Goal: Task Accomplishment & Management: Manage account settings

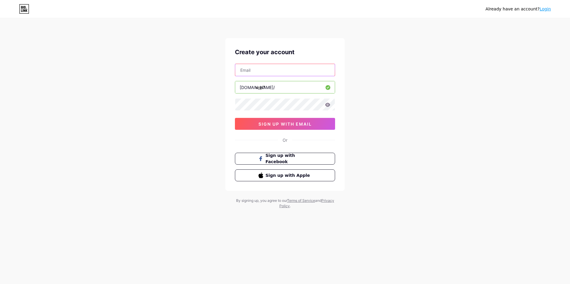
click at [267, 73] on input "text" at bounding box center [285, 70] width 100 height 12
click at [282, 72] on input "[EMAIL_ADDRESS][DOMAIN_NAME]" at bounding box center [285, 70] width 100 height 12
drag, startPoint x: 400, startPoint y: 71, endPoint x: 384, endPoint y: 76, distance: 15.9
click at [400, 71] on div "Already have an account? Login Create your account [EMAIL_ADDRESS][DOMAIN_NAME]…" at bounding box center [285, 114] width 570 height 228
click at [293, 77] on div "[EMAIL_ADDRESS][DOMAIN_NAME] [DOMAIN_NAME]/ vnpT 0cAFcWeA6ln3QiV7UUMfZUvitXhTHY…" at bounding box center [285, 97] width 100 height 66
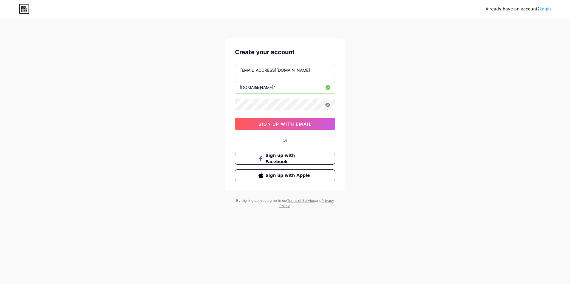
click at [292, 72] on input "[EMAIL_ADDRESS][DOMAIN_NAME]" at bounding box center [285, 70] width 100 height 12
type input "[EMAIL_ADDRESS][DOMAIN_NAME]"
click at [305, 131] on div "Create your account [EMAIL_ADDRESS][DOMAIN_NAME] [DOMAIN_NAME]/ vnpT 0cAFcWeA6l…" at bounding box center [284, 114] width 119 height 153
click at [304, 126] on span "sign up with email" at bounding box center [285, 124] width 53 height 5
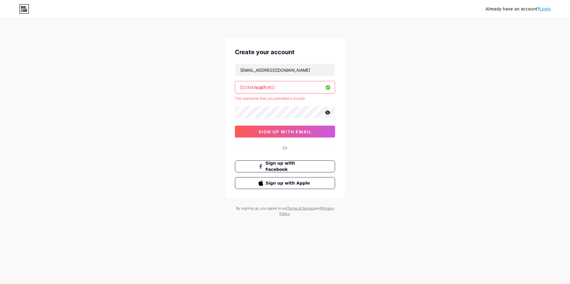
click at [287, 88] on input "vnpT" at bounding box center [285, 87] width 100 height 12
drag, startPoint x: 276, startPoint y: 87, endPoint x: 207, endPoint y: 87, distance: 68.9
click at [207, 87] on div "Already have an account? Login Create your account [EMAIL_ADDRESS][DOMAIN_NAME]…" at bounding box center [285, 118] width 570 height 236
click at [273, 90] on input "vnpT" at bounding box center [285, 87] width 100 height 12
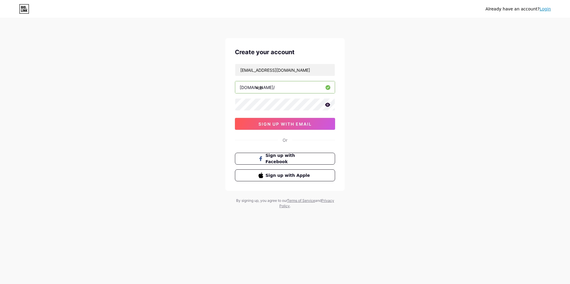
type input "vnpt"
click at [309, 120] on button "sign up with email" at bounding box center [285, 124] width 100 height 12
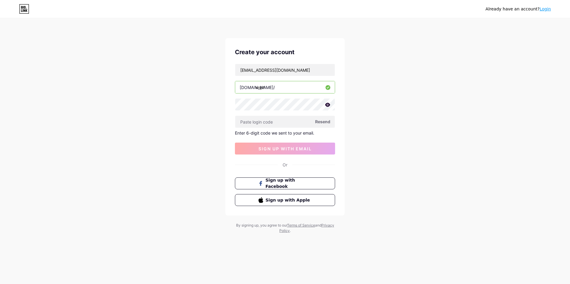
click at [325, 123] on span "Resend" at bounding box center [322, 122] width 15 height 6
click at [284, 122] on input "text" at bounding box center [285, 122] width 100 height 12
type input "310858"
click at [282, 148] on span "sign up with email" at bounding box center [285, 148] width 53 height 5
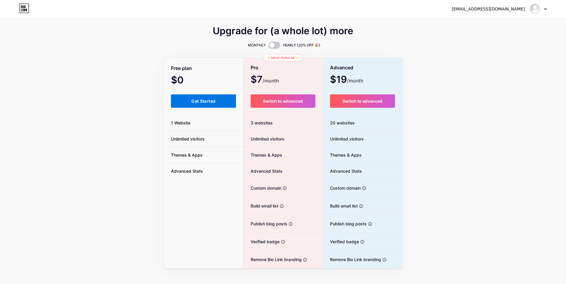
click at [208, 101] on span "Get Started" at bounding box center [203, 101] width 24 height 5
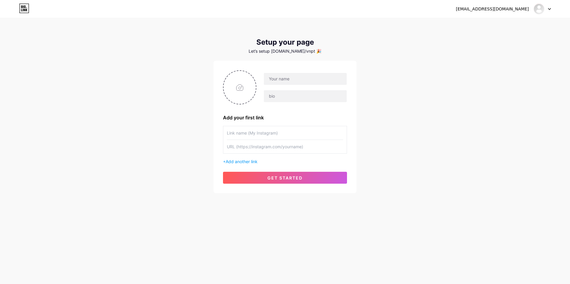
click at [271, 133] on input "text" at bounding box center [285, 132] width 116 height 13
type input "[PERSON_NAME]"
click at [278, 146] on input "text" at bounding box center [285, 146] width 116 height 13
click at [293, 177] on span "get started" at bounding box center [284, 178] width 35 height 5
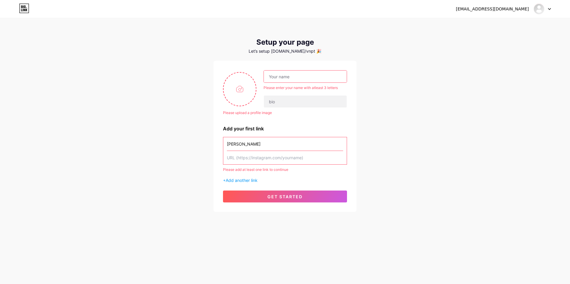
click at [259, 161] on input "text" at bounding box center [285, 157] width 116 height 13
click at [301, 80] on input "text" at bounding box center [305, 77] width 83 height 12
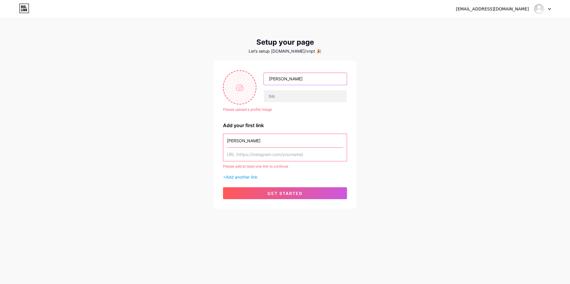
type input "[PERSON_NAME]"
click at [245, 102] on input "file" at bounding box center [240, 87] width 32 height 33
type input "C:\fakepath\[PERSON_NAME] chụp màn hình [DATE] 235733.png"
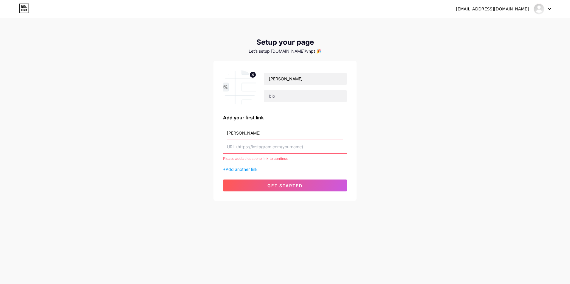
click at [270, 154] on div "[PERSON_NAME] Please add at least one link to continue + Add another link" at bounding box center [285, 149] width 124 height 47
click at [274, 147] on input "text" at bounding box center [285, 146] width 116 height 13
click at [249, 141] on input "text" at bounding box center [285, 146] width 116 height 13
drag, startPoint x: 254, startPoint y: 149, endPoint x: 268, endPoint y: 171, distance: 26.1
click at [254, 149] on input "text" at bounding box center [285, 146] width 116 height 13
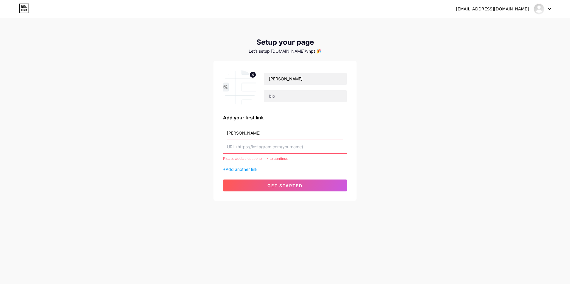
paste input "[URL][DOMAIN_NAME]"
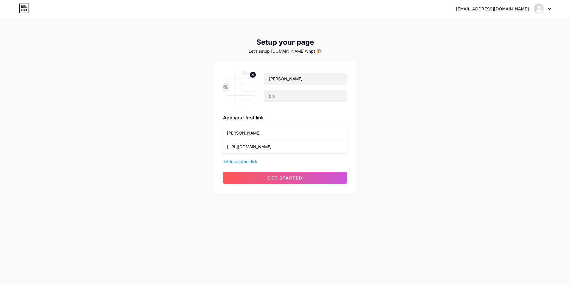
type input "[URL][DOMAIN_NAME]"
click at [276, 187] on div "[PERSON_NAME] Add your first link [PERSON_NAME] [URL][DOMAIN_NAME] + Add anothe…" at bounding box center [285, 127] width 143 height 133
click at [278, 180] on span "get started" at bounding box center [284, 178] width 35 height 5
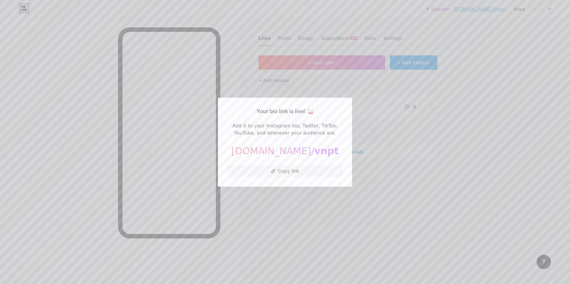
click at [402, 141] on div at bounding box center [285, 142] width 570 height 284
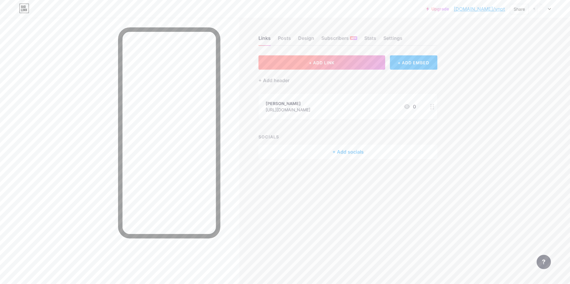
click at [342, 60] on button "+ ADD LINK" at bounding box center [322, 62] width 127 height 14
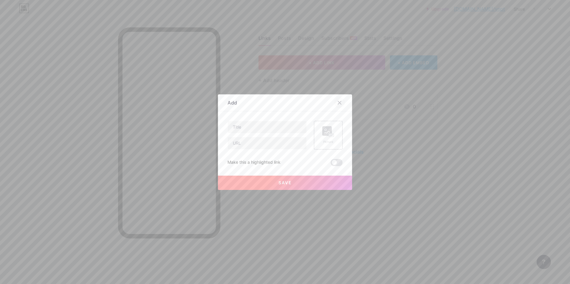
click at [338, 102] on icon at bounding box center [339, 102] width 3 height 3
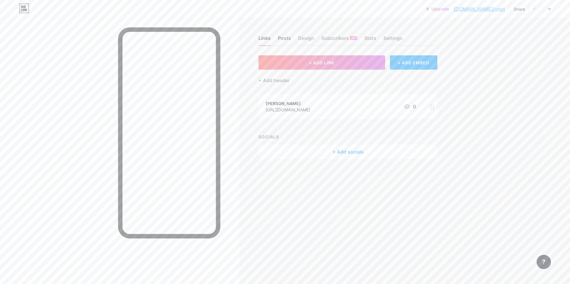
click at [282, 39] on div "Posts" at bounding box center [284, 40] width 13 height 11
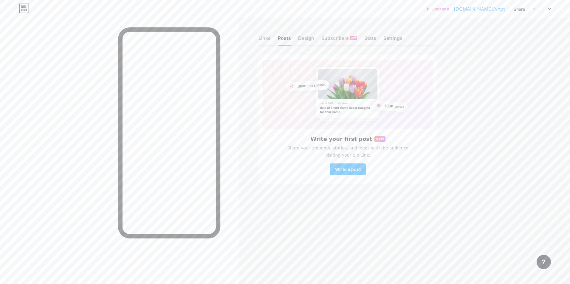
click at [314, 37] on div "Links Posts Design Subscribers NEW Stats Settings" at bounding box center [348, 35] width 179 height 21
click at [308, 37] on div "Design" at bounding box center [306, 40] width 16 height 11
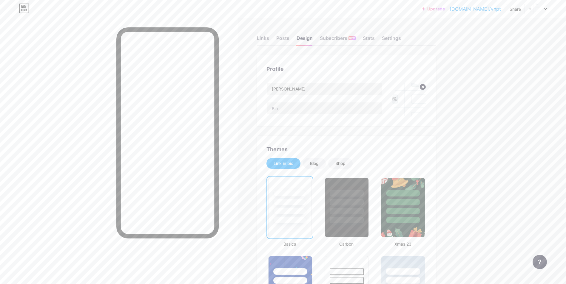
click at [424, 86] on icon at bounding box center [423, 87] width 2 height 2
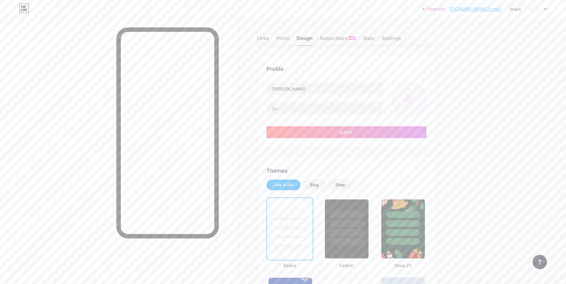
click at [415, 95] on input "file" at bounding box center [409, 100] width 34 height 34
click at [414, 97] on input "file" at bounding box center [409, 100] width 34 height 34
click at [319, 89] on input "[PERSON_NAME]" at bounding box center [324, 89] width 115 height 12
type input "T"
type input "App Tuổi Trẻ [PERSON_NAME] Bác"
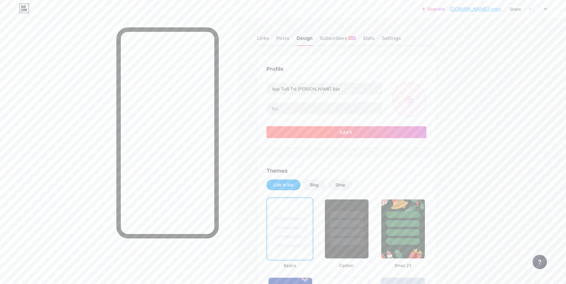
click at [361, 133] on button "Save" at bounding box center [346, 132] width 160 height 12
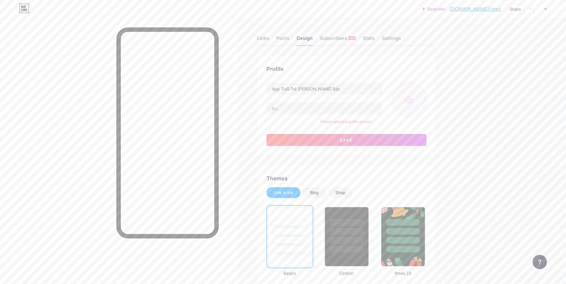
click at [405, 102] on input "file" at bounding box center [409, 100] width 34 height 34
type input "C:\fakepath\google-play-store-icon-logo-symbol-free-png.webp"
click at [364, 139] on button "Save" at bounding box center [346, 140] width 160 height 12
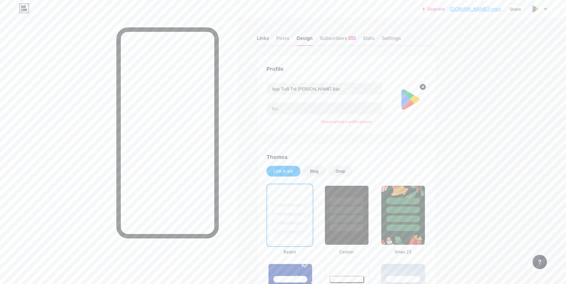
click at [264, 41] on div "Links" at bounding box center [263, 40] width 12 height 11
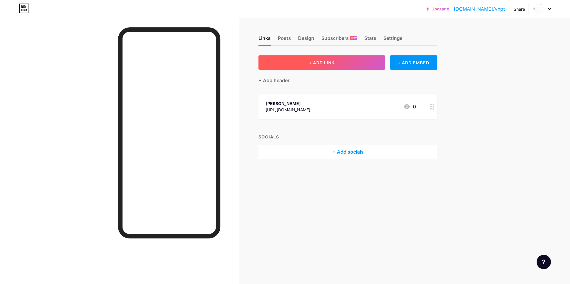
click at [290, 59] on button "+ ADD LINK" at bounding box center [322, 62] width 127 height 14
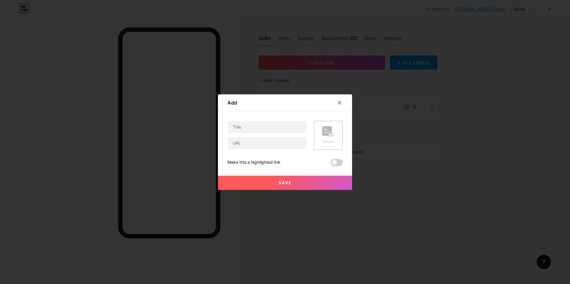
click at [287, 180] on span "Save" at bounding box center [285, 182] width 13 height 5
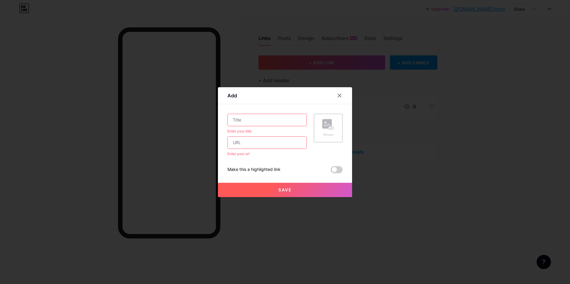
click at [279, 124] on input "text" at bounding box center [267, 120] width 79 height 12
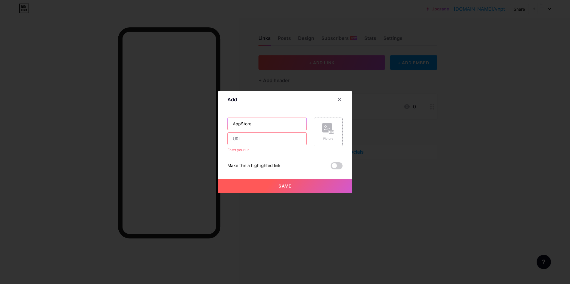
type input "AppStore"
click at [265, 146] on div "AppStore Enter your url" at bounding box center [267, 135] width 79 height 35
click at [249, 146] on div "AppStore Enter your url" at bounding box center [267, 135] width 79 height 35
click at [249, 140] on input "text" at bounding box center [267, 139] width 79 height 12
paste input "[URL][DOMAIN_NAME]"
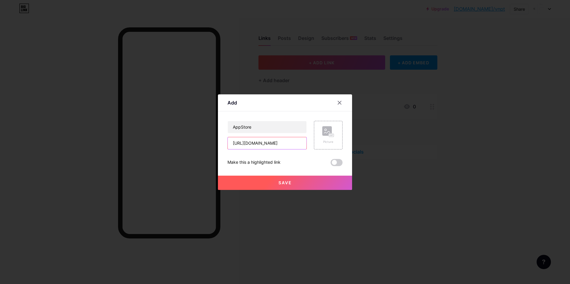
scroll to position [0, 1]
type input "[URL][DOMAIN_NAME]"
click at [284, 175] on div "Save" at bounding box center [285, 178] width 134 height 24
click at [287, 179] on button "Save" at bounding box center [285, 183] width 134 height 14
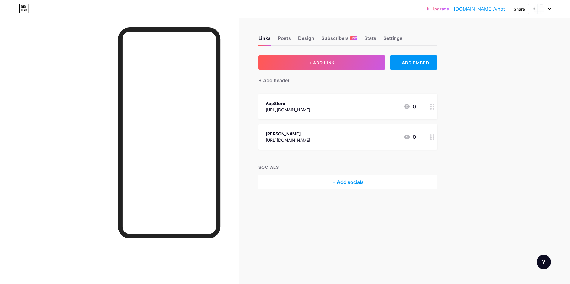
click at [310, 136] on div "[PERSON_NAME]" at bounding box center [288, 134] width 45 height 6
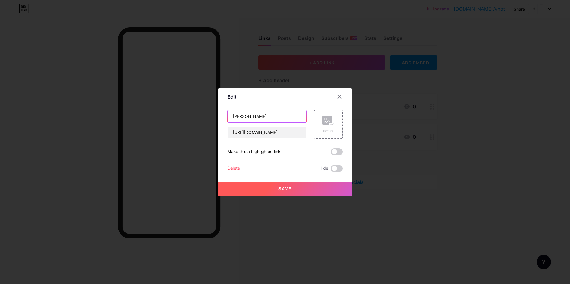
click at [257, 118] on input "[PERSON_NAME]" at bounding box center [267, 117] width 79 height 12
type input "CHplay"
click at [279, 186] on span "Save" at bounding box center [285, 188] width 13 height 5
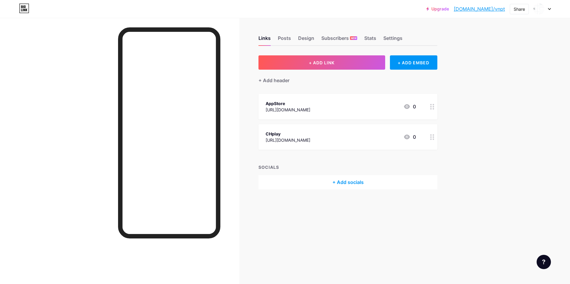
click at [310, 135] on div "CHplay" at bounding box center [288, 134] width 45 height 6
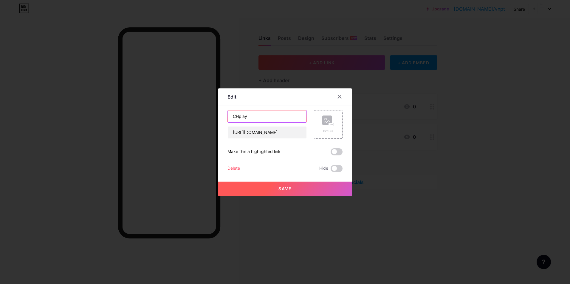
click at [255, 120] on input "CHplay" at bounding box center [267, 117] width 79 height 12
type input "CH Play"
click at [280, 193] on button "Save" at bounding box center [285, 189] width 134 height 14
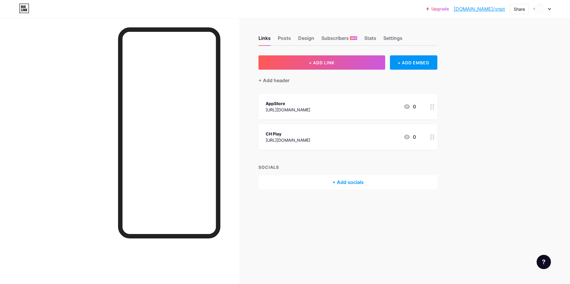
click at [310, 137] on div "CH Play" at bounding box center [288, 134] width 45 height 6
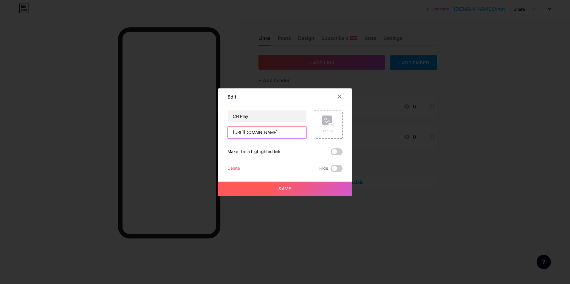
click at [264, 134] on input "[URL][DOMAIN_NAME]" at bounding box center [267, 133] width 79 height 12
paste input "play.google.com/store/apps/details?id=vn.vnpthcm.daihoidoan"
type input "[URL][DOMAIN_NAME]"
click at [294, 188] on button "Save" at bounding box center [285, 189] width 134 height 14
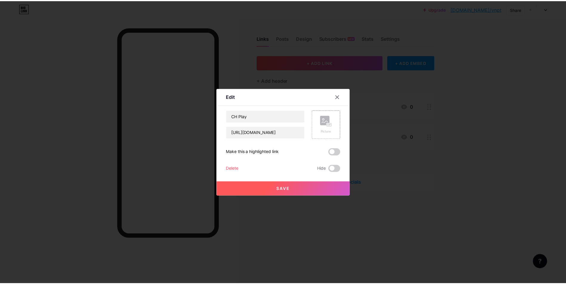
scroll to position [0, 0]
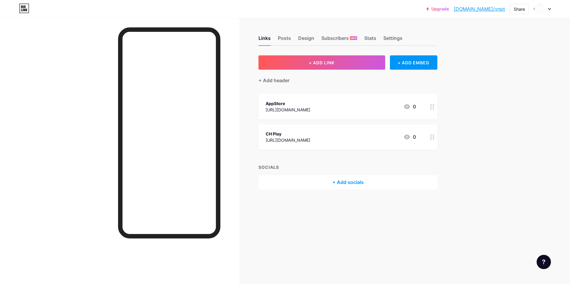
click at [226, 65] on div at bounding box center [119, 160] width 239 height 284
click at [407, 108] on icon at bounding box center [407, 106] width 6 height 5
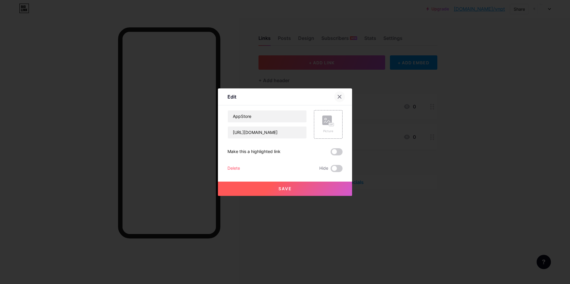
click at [342, 97] on div at bounding box center [339, 97] width 11 height 11
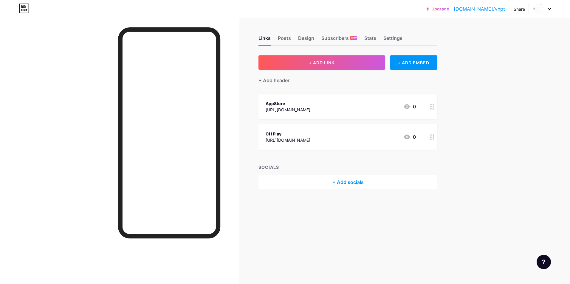
click at [310, 138] on div "[URL][DOMAIN_NAME]" at bounding box center [288, 140] width 45 height 6
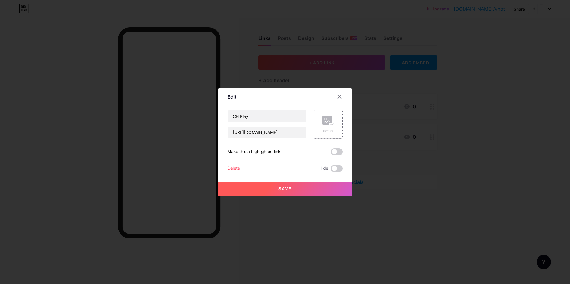
click at [326, 126] on icon at bounding box center [328, 121] width 12 height 11
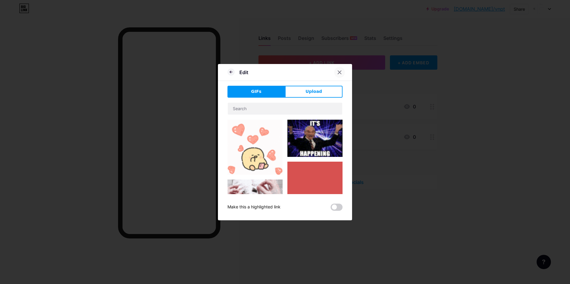
click at [335, 72] on div at bounding box center [339, 72] width 11 height 11
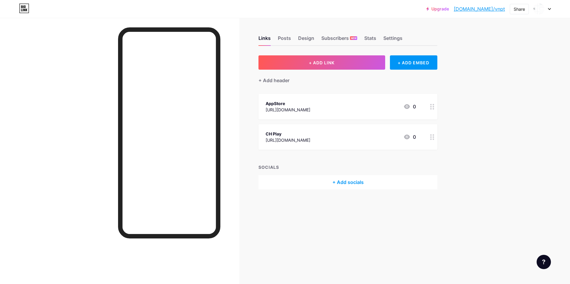
click at [310, 142] on div "[URL][DOMAIN_NAME]" at bounding box center [288, 140] width 45 height 6
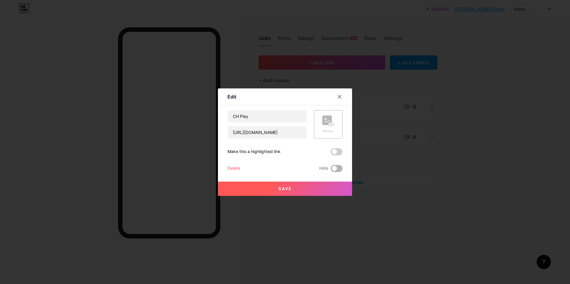
click at [336, 168] on span at bounding box center [337, 168] width 12 height 7
click at [331, 170] on input "checkbox" at bounding box center [331, 170] width 0 height 0
click at [398, 163] on div at bounding box center [285, 142] width 570 height 284
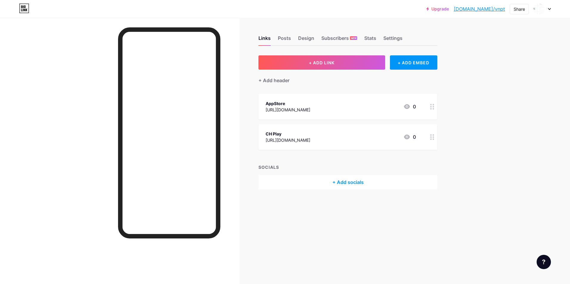
click at [310, 141] on div "[URL][DOMAIN_NAME]" at bounding box center [288, 140] width 45 height 6
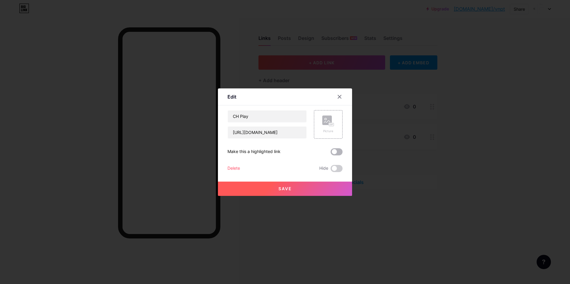
click at [337, 153] on span at bounding box center [337, 152] width 12 height 7
click at [331, 154] on input "checkbox" at bounding box center [331, 154] width 0 height 0
click at [337, 153] on span at bounding box center [337, 152] width 12 height 7
click at [331, 154] on input "checkbox" at bounding box center [331, 154] width 0 height 0
click at [372, 155] on div at bounding box center [285, 142] width 570 height 284
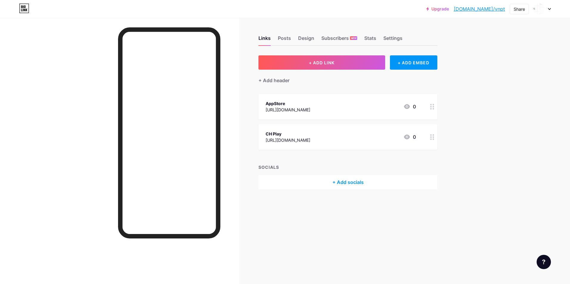
click at [310, 138] on div "[URL][DOMAIN_NAME]" at bounding box center [288, 140] width 45 height 6
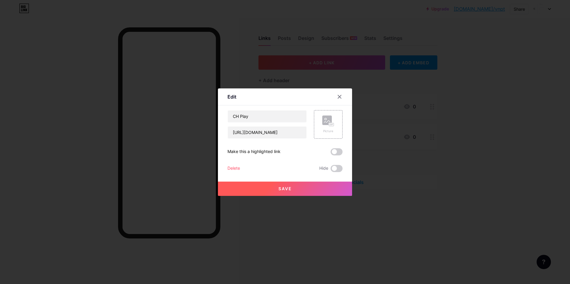
click at [403, 151] on div at bounding box center [285, 142] width 570 height 284
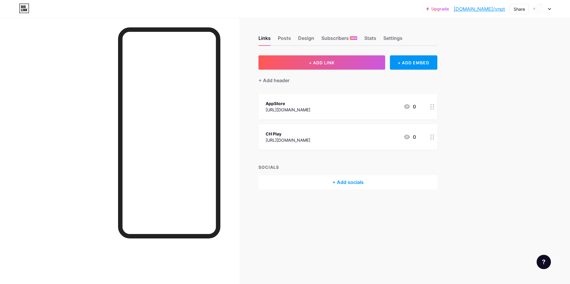
click at [310, 141] on div "[URL][DOMAIN_NAME]" at bounding box center [288, 140] width 45 height 6
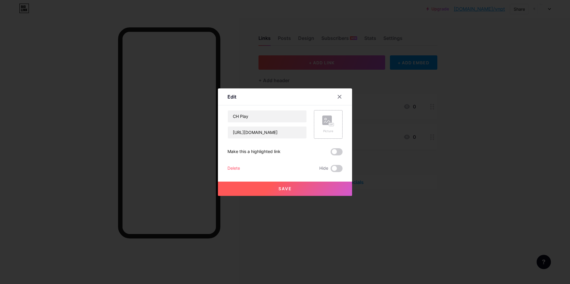
click at [333, 125] on div "Picture" at bounding box center [328, 124] width 29 height 29
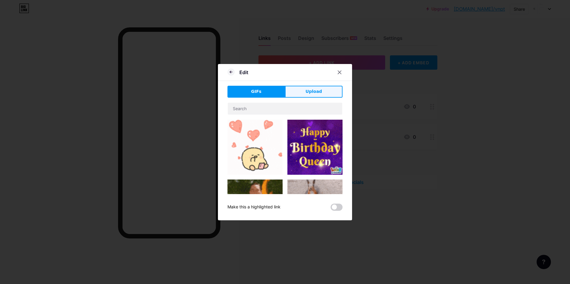
click at [314, 93] on span "Upload" at bounding box center [314, 92] width 16 height 6
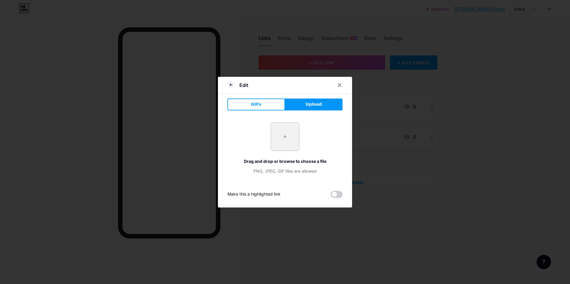
click at [283, 135] on input "file" at bounding box center [285, 137] width 28 height 28
type input "C:\fakepath\google-play-store-icon-logo-symbol-free-png.webp"
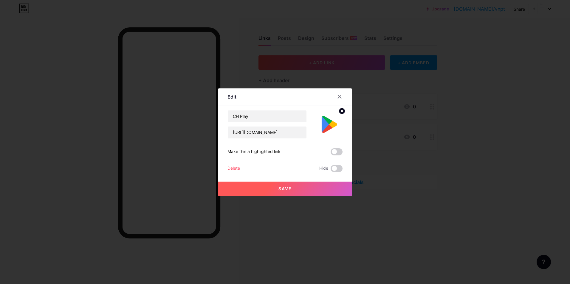
click at [280, 188] on span "Save" at bounding box center [285, 188] width 13 height 5
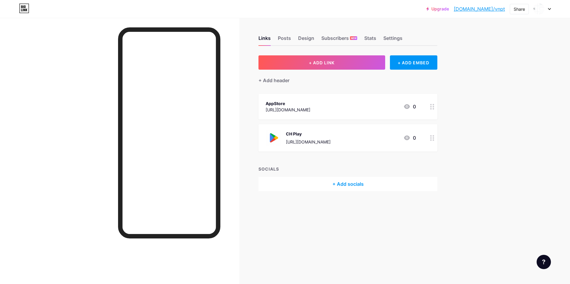
click at [310, 138] on div "CH Play https://play.google.com/store/apps/details?id=vn.vnpthcm.daihoidoan" at bounding box center [308, 138] width 45 height 16
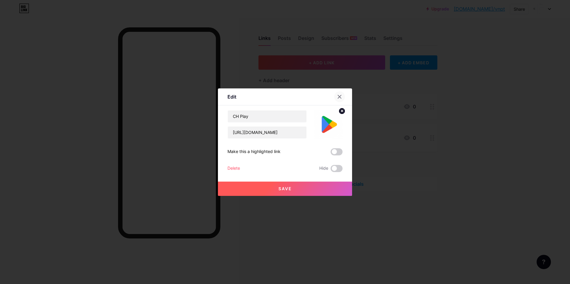
click at [338, 96] on icon at bounding box center [339, 97] width 5 height 5
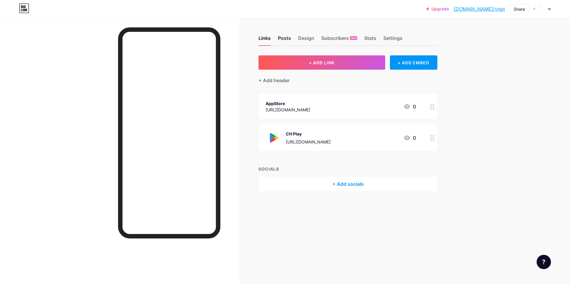
click at [286, 38] on div "Posts" at bounding box center [284, 40] width 13 height 11
click at [307, 39] on div "Design" at bounding box center [306, 40] width 16 height 11
click at [372, 37] on div "Stats" at bounding box center [370, 40] width 12 height 11
click at [392, 39] on div "Settings" at bounding box center [392, 40] width 19 height 11
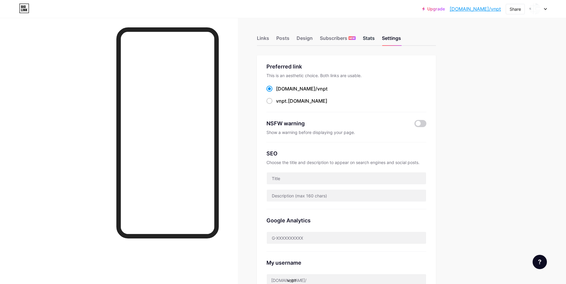
click at [374, 39] on div "Stats" at bounding box center [369, 40] width 12 height 11
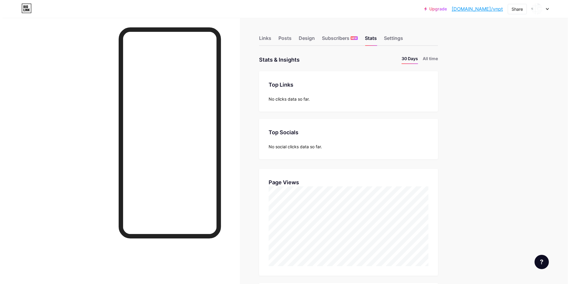
scroll to position [284, 566]
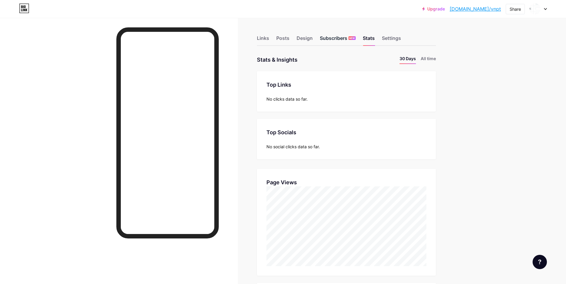
click at [340, 35] on div "Subscribers NEW" at bounding box center [338, 40] width 36 height 11
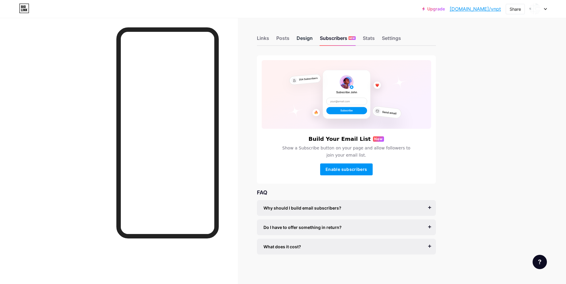
click at [303, 38] on div "Design" at bounding box center [304, 40] width 16 height 11
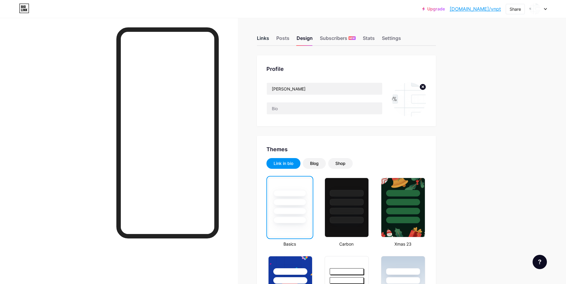
click at [261, 37] on div "Links" at bounding box center [263, 40] width 12 height 11
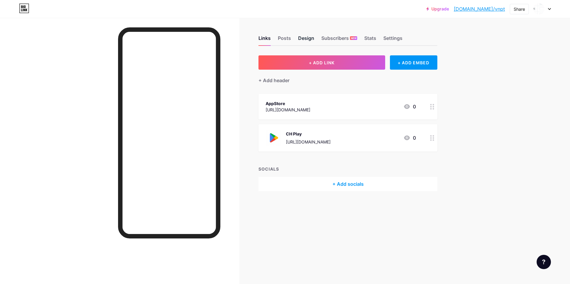
click at [310, 41] on div "Design" at bounding box center [306, 40] width 16 height 11
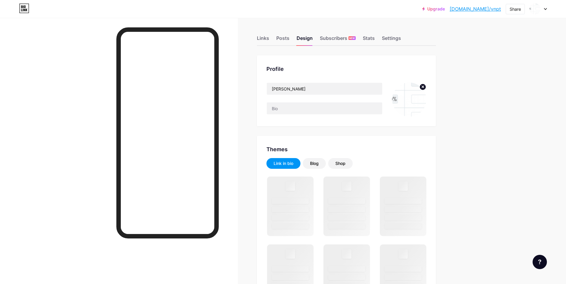
click at [421, 87] on circle at bounding box center [422, 87] width 7 height 7
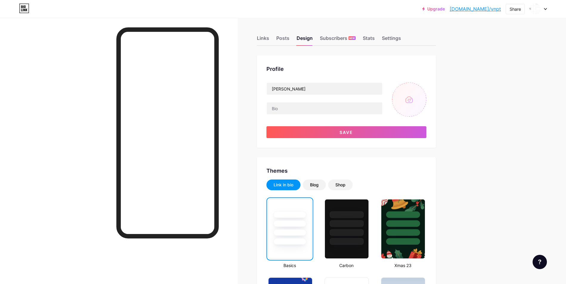
click at [409, 101] on input "file" at bounding box center [409, 100] width 34 height 34
click at [267, 36] on div "Links" at bounding box center [263, 40] width 12 height 11
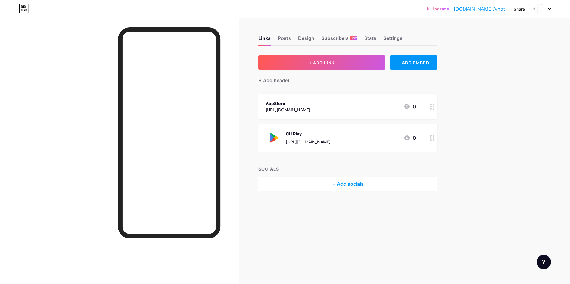
click at [369, 109] on div "AppStore https://app.bio.link/dashboard/links 0" at bounding box center [341, 107] width 150 height 14
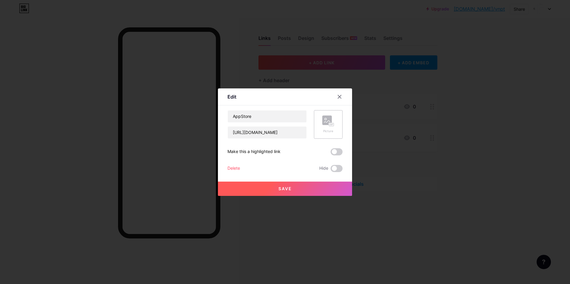
click at [318, 127] on div "Picture" at bounding box center [328, 124] width 29 height 29
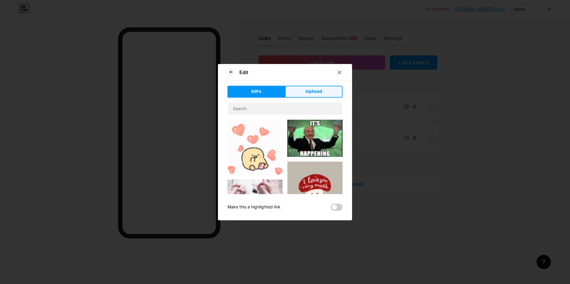
click at [301, 92] on button "Upload" at bounding box center [314, 92] width 58 height 12
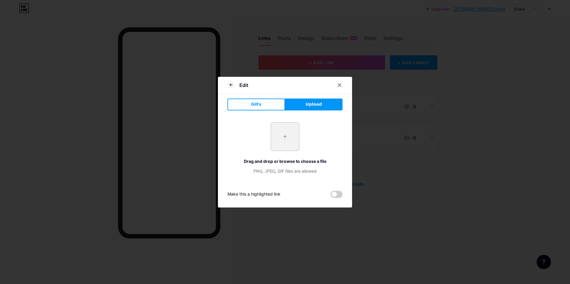
click at [281, 143] on input "file" at bounding box center [285, 137] width 28 height 28
type input "C:\fakepath\app-store-icon-1.png"
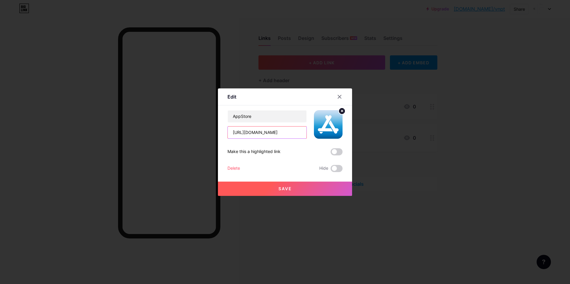
click at [265, 134] on input "[URL][DOMAIN_NAME]" at bounding box center [267, 133] width 79 height 12
paste input "s.apple.com/vn/app/tu%E1%BB%95i-tr%E1%BA%BB-th%C3%A0nh-ph%E1%BB%91-b%C3%A1c/id1…"
type input "https://apps.apple.com/vn/app/tu%E1%BB%95i-tr%E1%BA%BB-th%C3%A0nh-ph%E1%BB%91-b…"
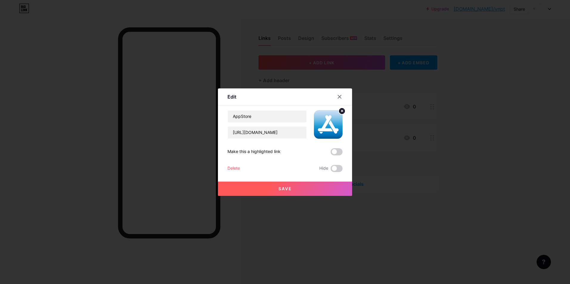
click at [289, 188] on span "Save" at bounding box center [285, 188] width 13 height 5
